Goal: Transaction & Acquisition: Book appointment/travel/reservation

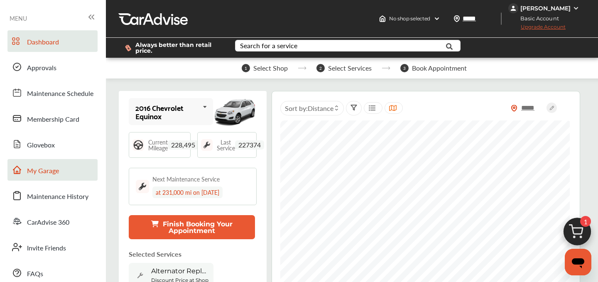
click at [47, 173] on span "My Garage" at bounding box center [43, 171] width 32 height 11
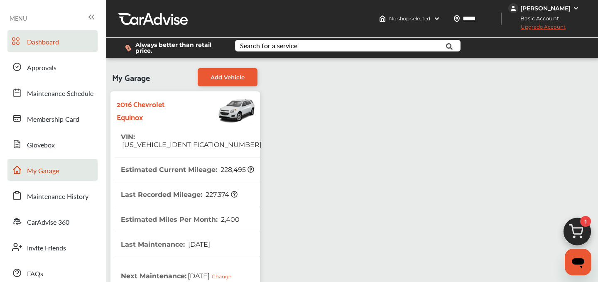
click at [58, 38] on span "Dashboard" at bounding box center [43, 42] width 32 height 11
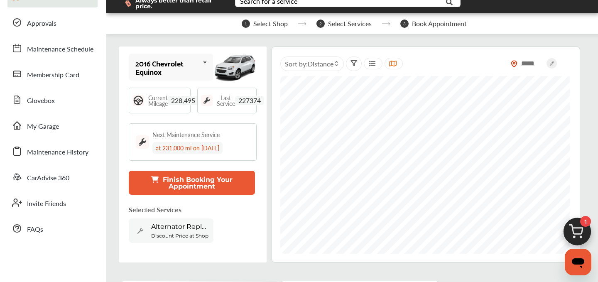
scroll to position [32, 0]
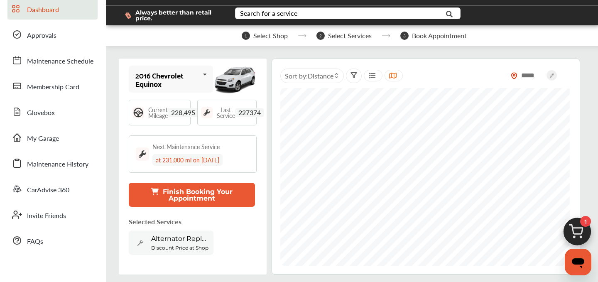
click at [189, 189] on button "Finish Booking Your Appointment" at bounding box center [192, 195] width 126 height 24
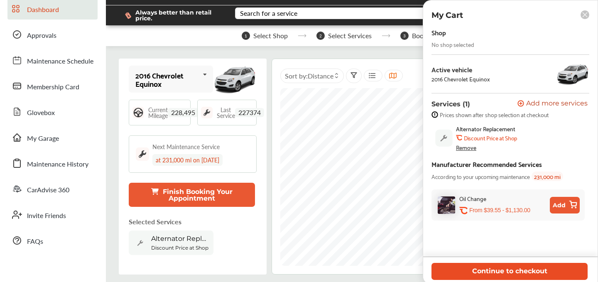
click at [488, 275] on button "Continue to checkout" at bounding box center [509, 271] width 156 height 17
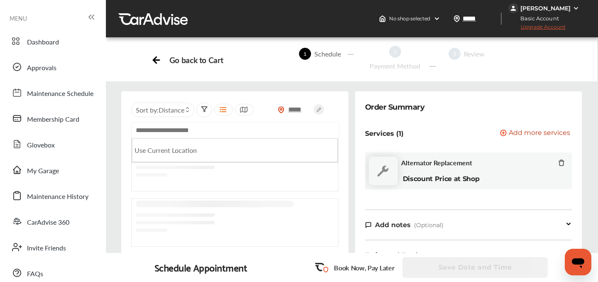
click at [177, 132] on input "text" at bounding box center [235, 130] width 208 height 16
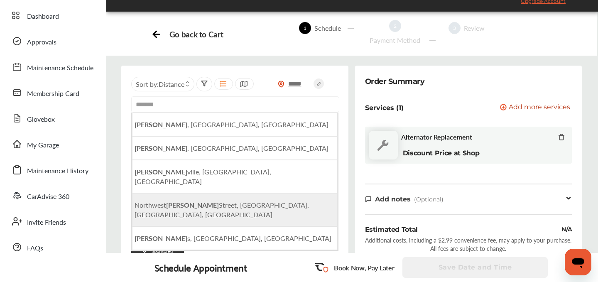
scroll to position [12, 0]
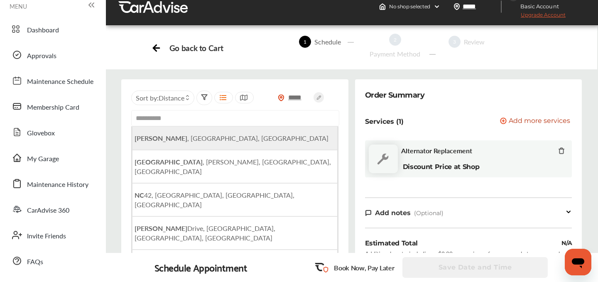
click at [170, 140] on span "[GEOGRAPHIC_DATA] , [GEOGRAPHIC_DATA], [GEOGRAPHIC_DATA]" at bounding box center [231, 138] width 194 height 10
type input "**********"
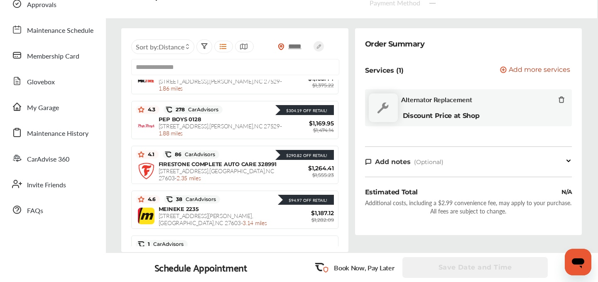
scroll to position [264, 0]
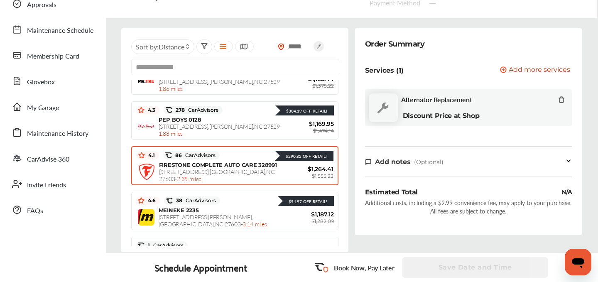
click at [208, 173] on span "[STREET_ADDRESS] - 2.35 miles" at bounding box center [216, 174] width 115 height 15
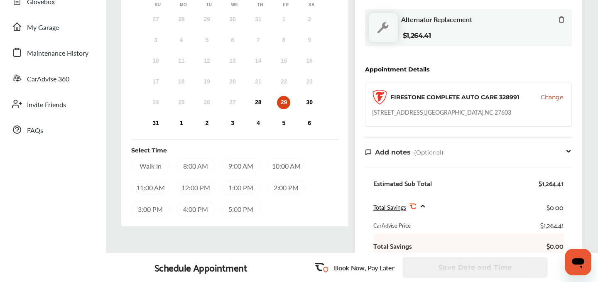
scroll to position [142, 0]
click at [558, 97] on span "Change" at bounding box center [551, 98] width 22 height 8
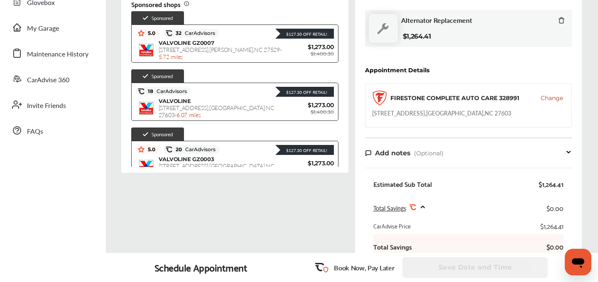
click at [552, 97] on span "Change" at bounding box center [551, 98] width 22 height 8
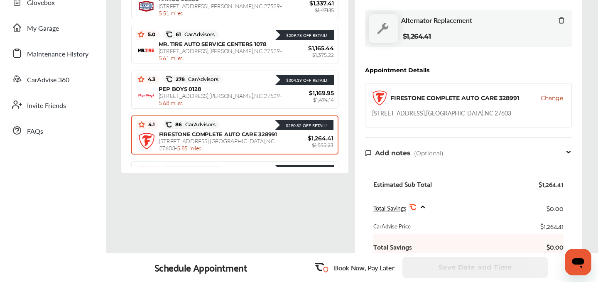
scroll to position [395, 0]
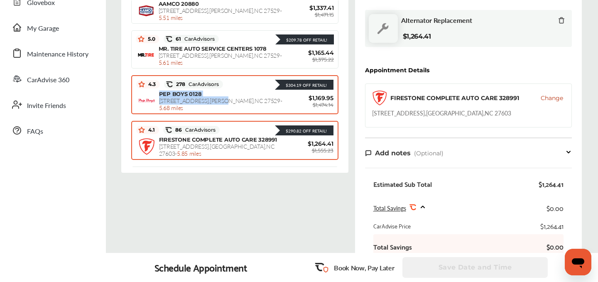
click at [237, 96] on span "[STREET_ADDRESS] - 5.68 miles" at bounding box center [220, 103] width 123 height 15
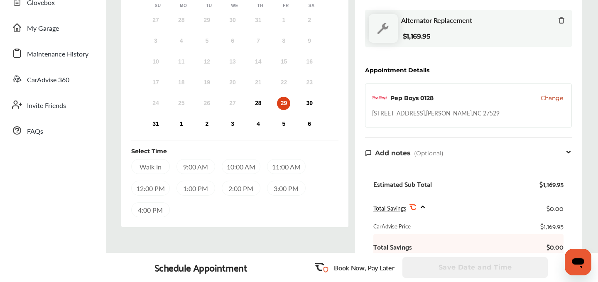
click at [193, 164] on div "9:00 AM" at bounding box center [195, 166] width 39 height 15
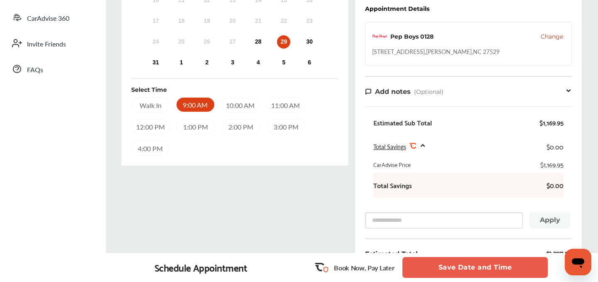
scroll to position [225, 0]
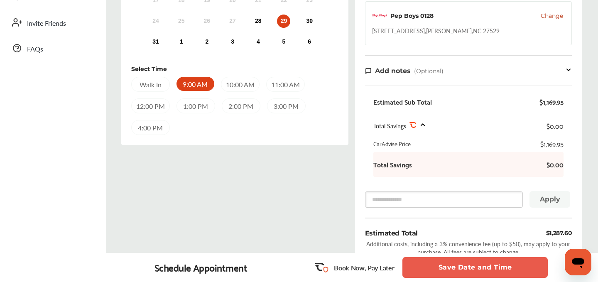
click at [474, 266] on button "Save Date and Time" at bounding box center [474, 267] width 145 height 21
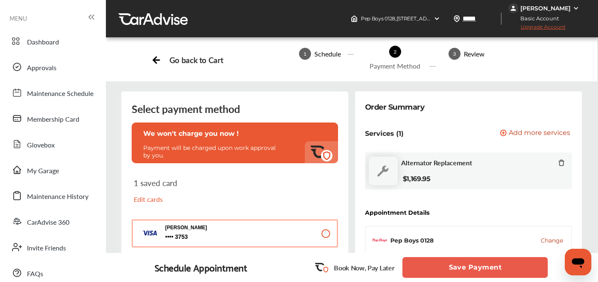
click at [450, 261] on button "Save Payment" at bounding box center [474, 267] width 145 height 21
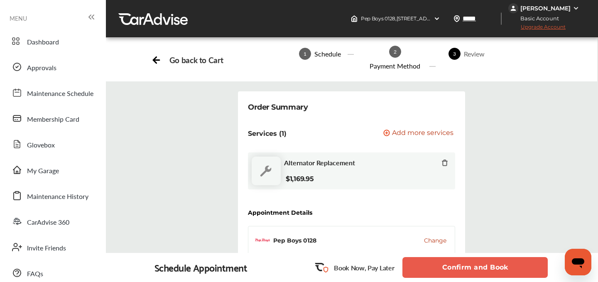
click at [468, 267] on button "Confirm and Book" at bounding box center [474, 267] width 145 height 21
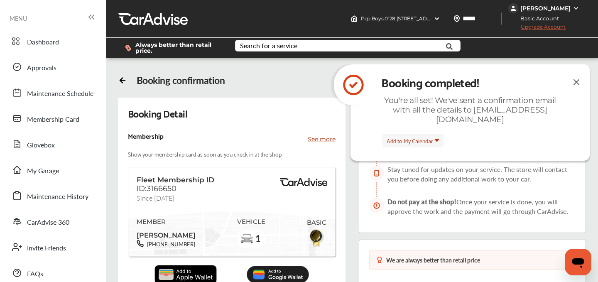
click at [583, 82] on div "Booking completed! You're all set! We've sent a confirmation email with all the…" at bounding box center [469, 112] width 239 height 96
click at [582, 82] on div "Booking completed! You're all set! We've sent a confirmation email with all the…" at bounding box center [469, 112] width 239 height 96
click at [572, 82] on img at bounding box center [576, 82] width 10 height 10
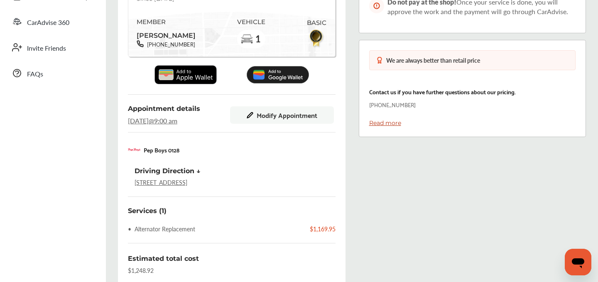
scroll to position [335, 0]
